Goal: Task Accomplishment & Management: Complete application form

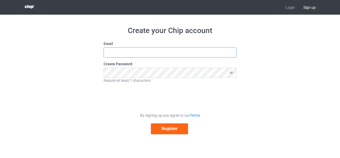
click at [149, 50] on input "text" at bounding box center [170, 52] width 133 height 10
click at [243, 67] on div "Create your Chip account Email Create Password Require at least 7 characters By…" at bounding box center [169, 80] width 299 height 130
click at [188, 51] on input "text" at bounding box center [170, 52] width 133 height 10
type input "[EMAIL_ADDRESS][DOMAIN_NAME]"
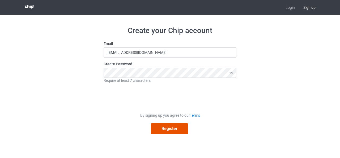
click at [171, 129] on button "Register" at bounding box center [169, 128] width 37 height 11
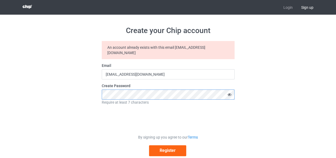
click at [149, 145] on button "Register" at bounding box center [167, 150] width 37 height 11
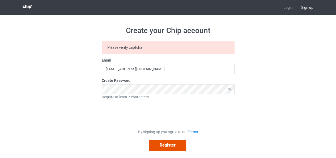
click at [165, 145] on button "Register" at bounding box center [167, 144] width 37 height 11
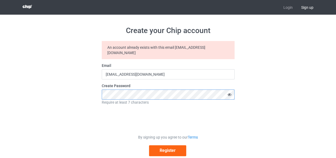
click at [149, 145] on button "Register" at bounding box center [167, 150] width 37 height 11
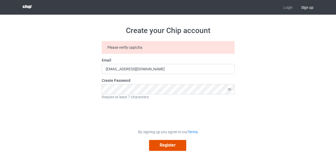
click at [170, 148] on button "Register" at bounding box center [167, 144] width 37 height 11
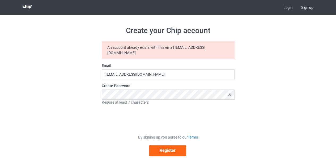
drag, startPoint x: 137, startPoint y: 83, endPoint x: 299, endPoint y: 10, distance: 177.0
click at [299, 10] on span "Sign up" at bounding box center [307, 7] width 21 height 15
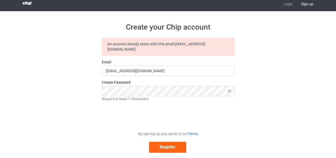
scroll to position [4, 0]
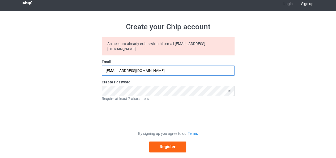
click at [155, 65] on input "[EMAIL_ADDRESS][DOMAIN_NAME]" at bounding box center [168, 70] width 133 height 10
